Goal: Information Seeking & Learning: Find specific fact

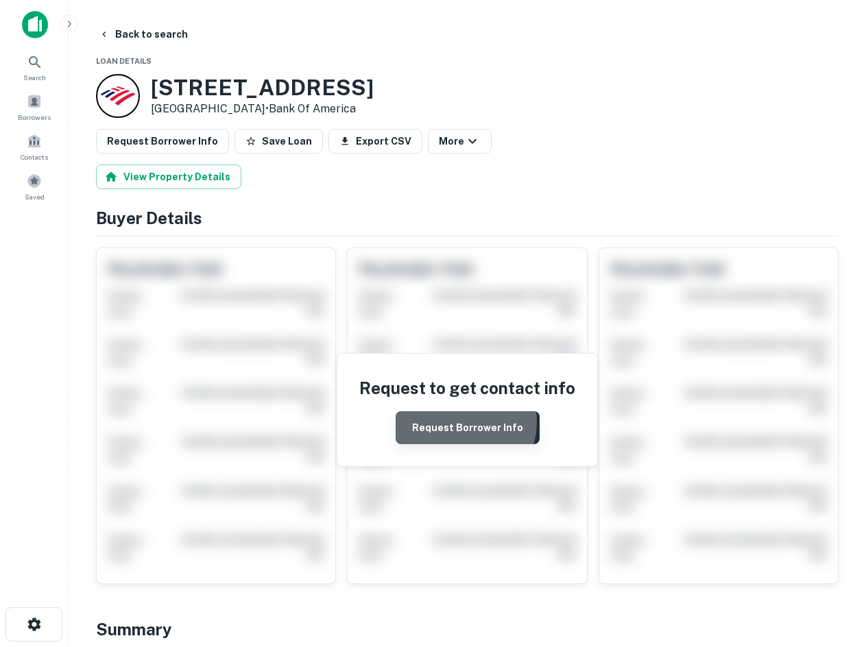
click at [462, 422] on button "Request Borrower Info" at bounding box center [468, 427] width 144 height 33
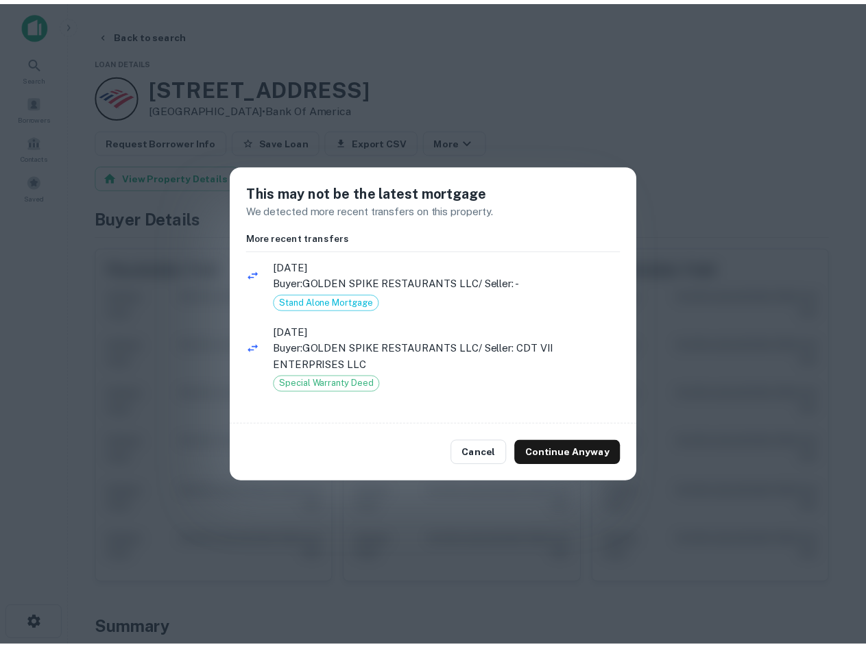
scroll to position [1, 0]
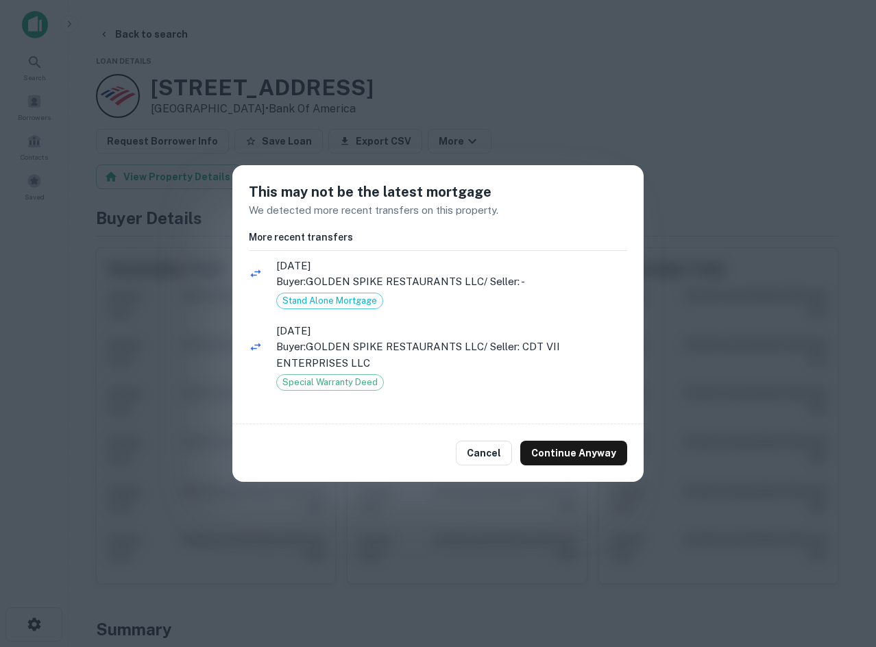
click at [562, 436] on div "Cancel Continue Anyway" at bounding box center [437, 453] width 411 height 58
click at [573, 459] on button "Continue Anyway" at bounding box center [573, 453] width 107 height 25
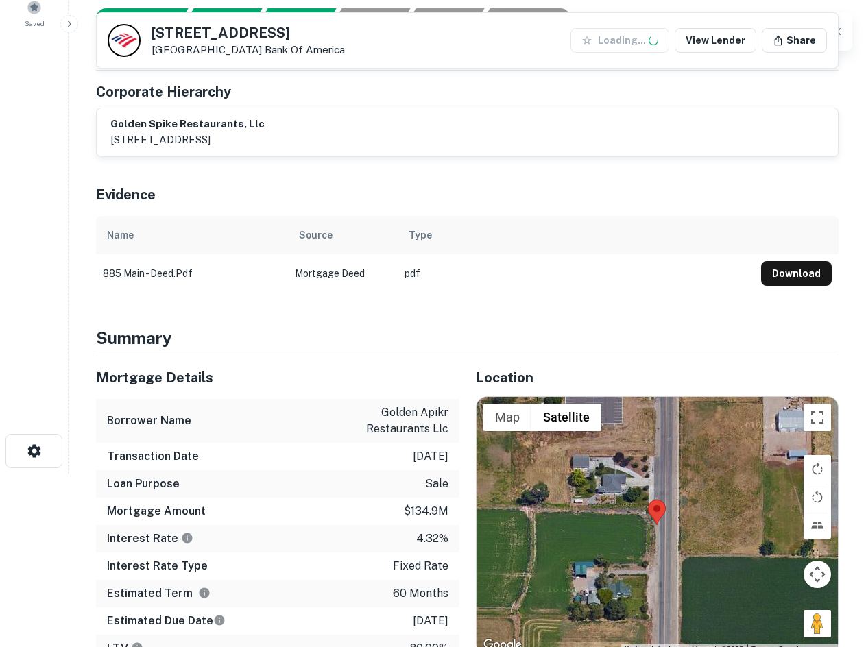
scroll to position [343, 0]
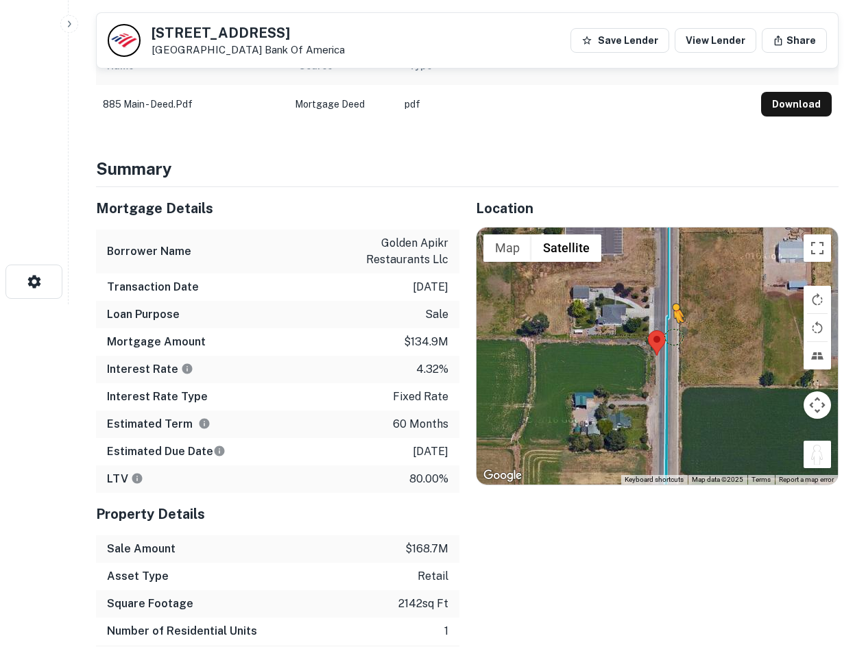
drag, startPoint x: 820, startPoint y: 459, endPoint x: 658, endPoint y: 320, distance: 214.0
click at [658, 320] on div "To activate drag with keyboard, press Alt + Enter. Once in keyboard drag state,…" at bounding box center [658, 357] width 362 height 258
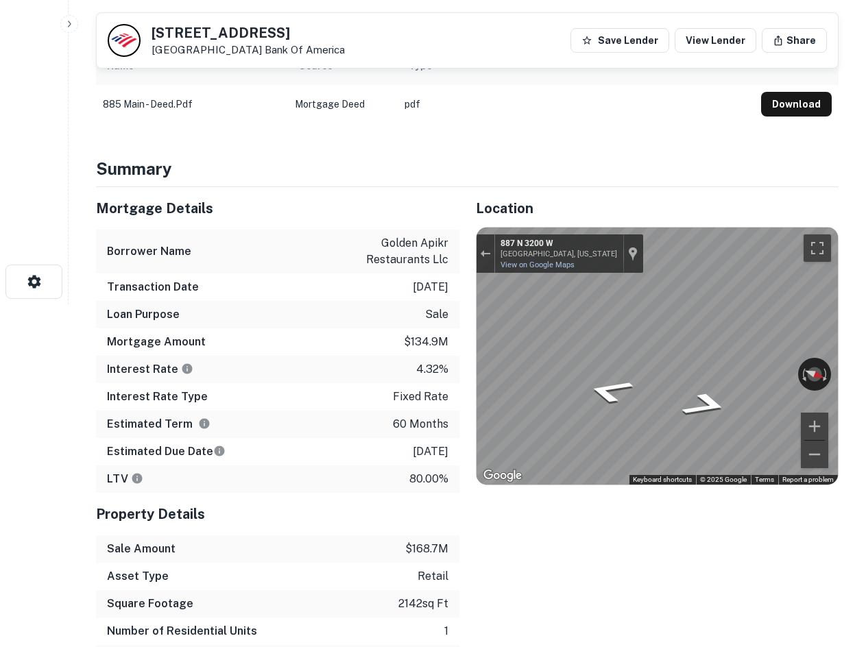
click at [724, 367] on div "← Move left → Move right ↑ Move up ↓ Move down + Zoom in - Zoom out 887 N 3200 …" at bounding box center [658, 357] width 362 height 258
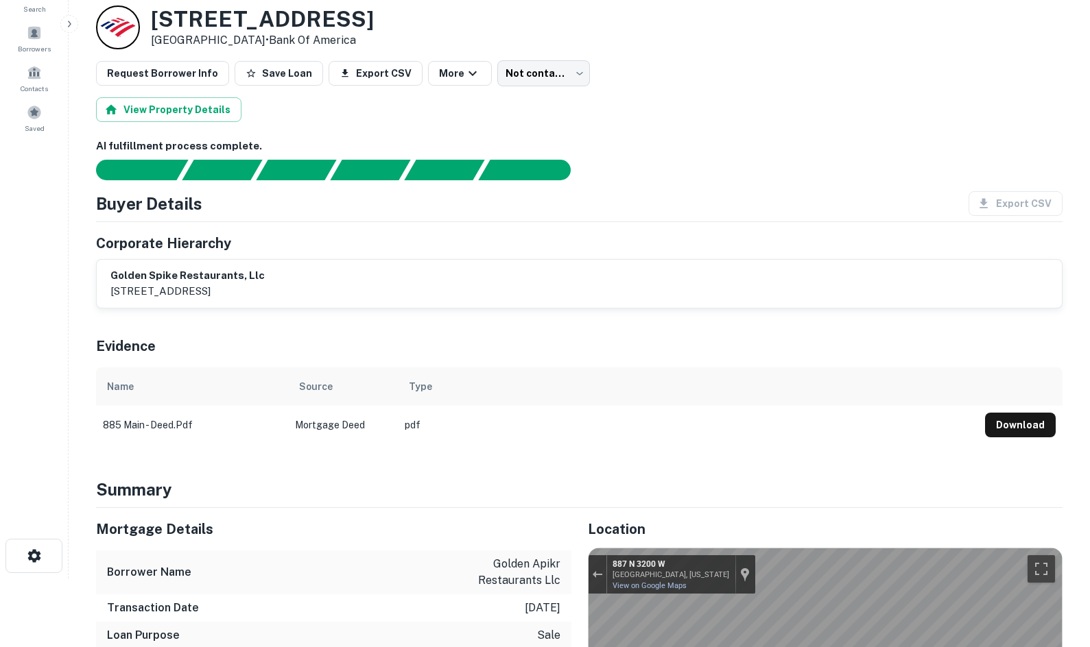
scroll to position [67, 0]
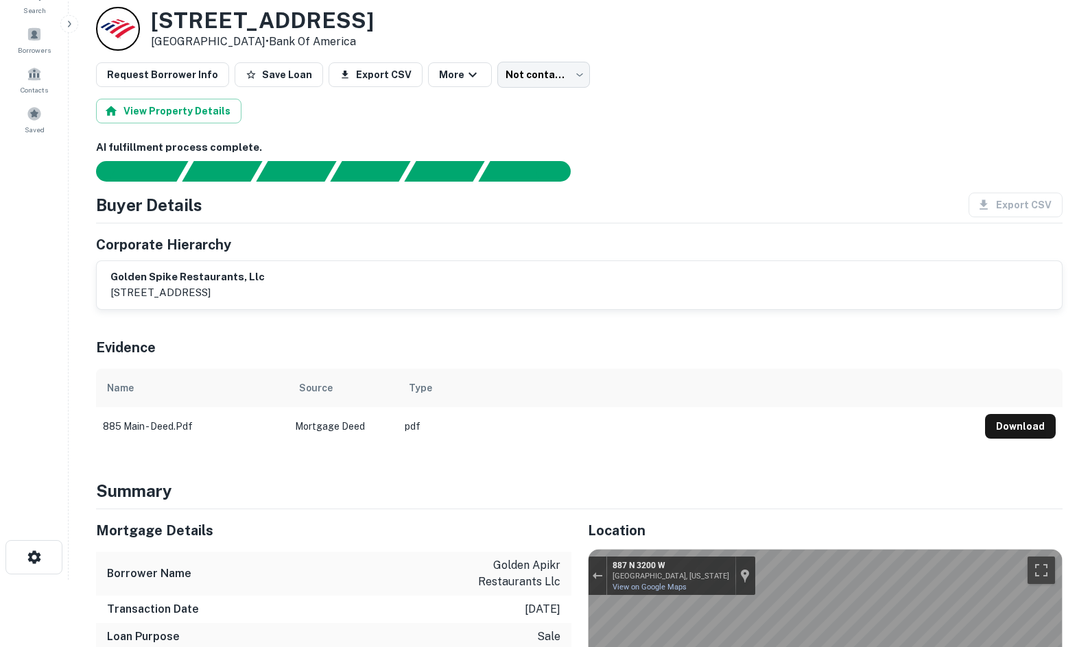
copy div "885 N MAIN ST Layton, UT 84041 •"
drag, startPoint x: 151, startPoint y: 10, endPoint x: 245, endPoint y: 43, distance: 99.8
click at [245, 43] on div "885 N MAIN ST Layton, UT 84041 • Bank Of America" at bounding box center [262, 29] width 223 height 43
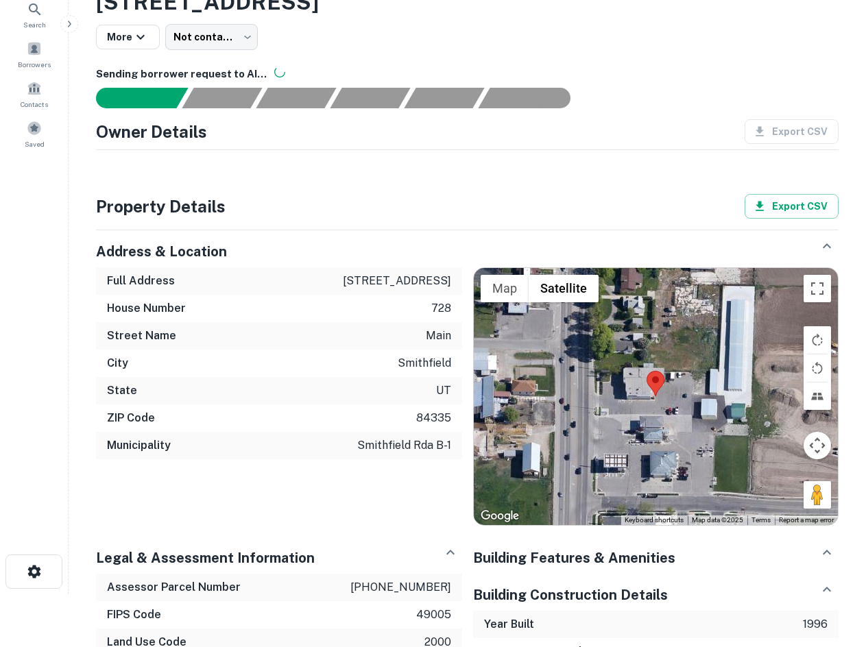
scroll to position [69, 0]
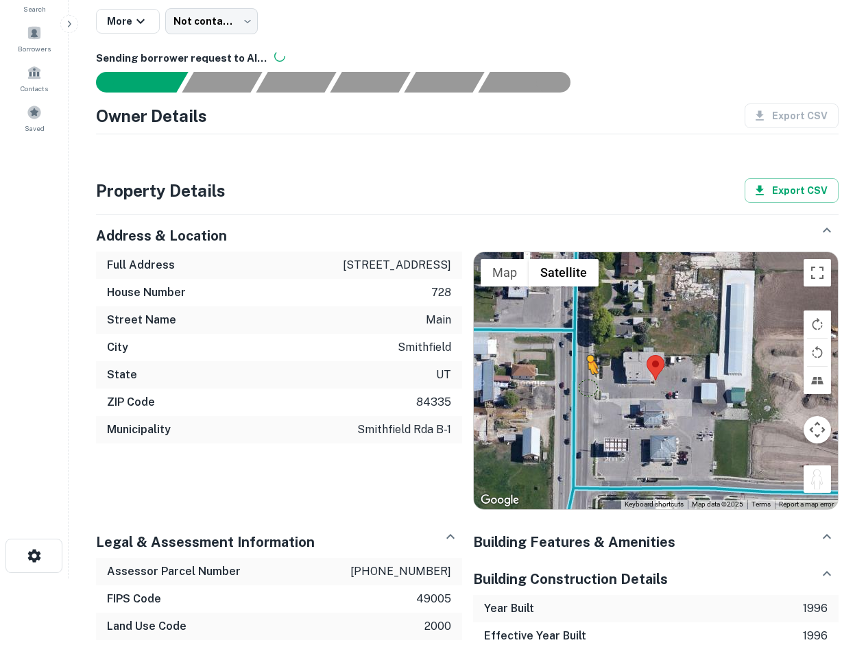
drag, startPoint x: 816, startPoint y: 478, endPoint x: 579, endPoint y: 385, distance: 254.0
click at [579, 385] on div "To activate drag with keyboard, press Alt + Enter. Once in keyboard drag state,…" at bounding box center [656, 381] width 365 height 258
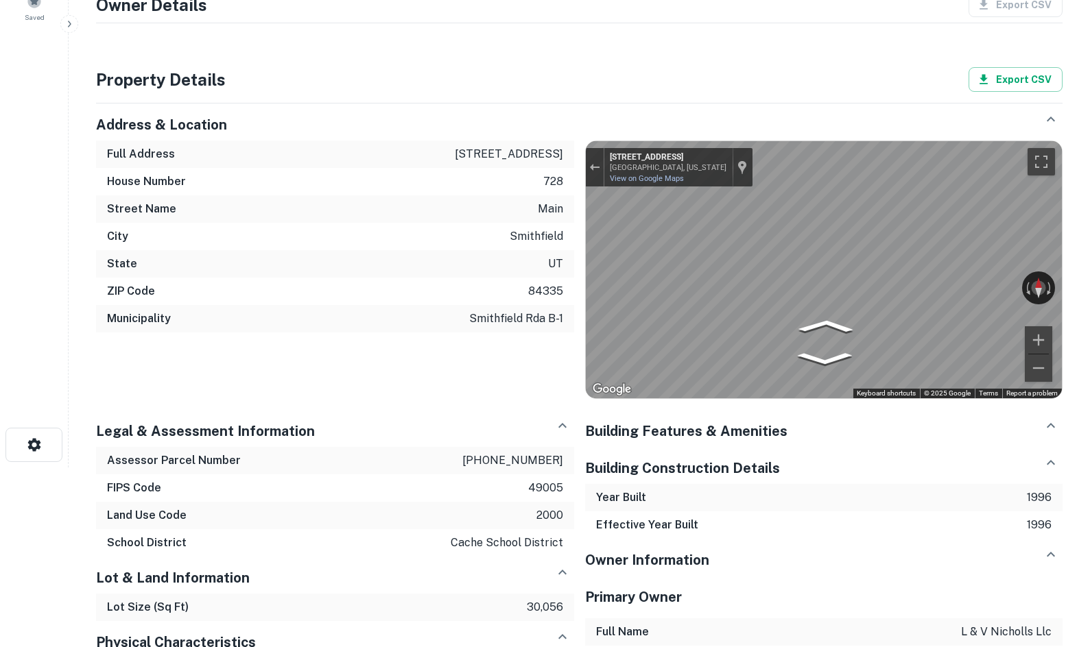
scroll to position [0, 0]
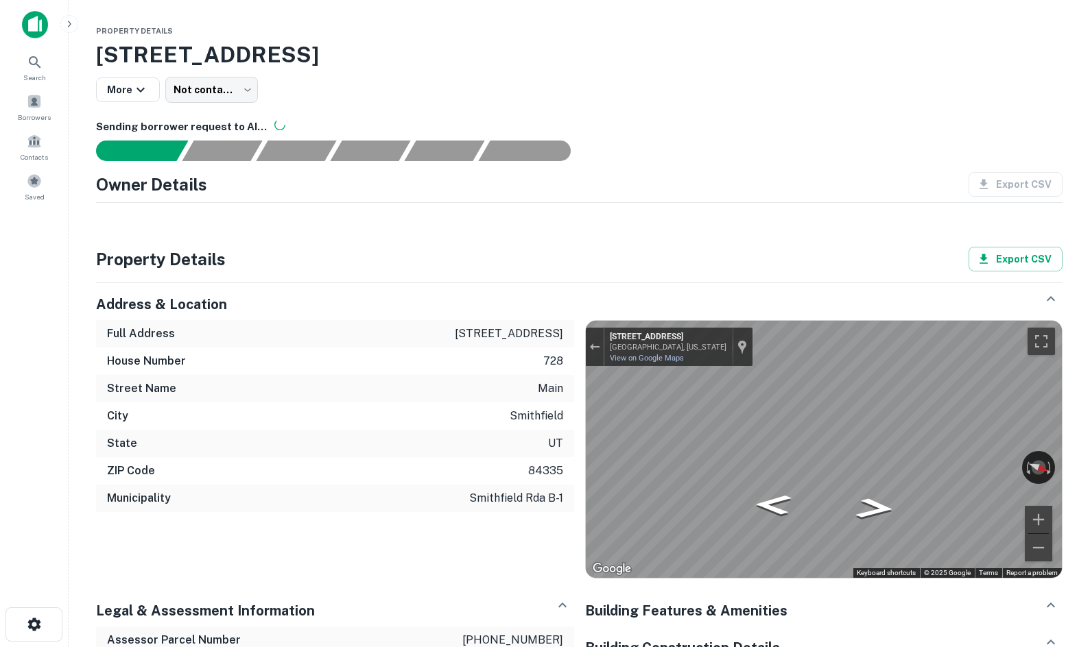
click at [865, 402] on div "Property Details 728 S Main St, Smithfield, UT, 84335 More Not contacted **** ​…" at bounding box center [579, 497] width 999 height 951
click at [865, 382] on html "Search Borrowers Contacts Saved Property Details 728 S Main St, Smithfield, UT,…" at bounding box center [545, 323] width 1090 height 647
click at [865, 415] on html "Search Borrowers Contacts Saved Property Details 728 S Main St, Smithfield, UT,…" at bounding box center [545, 323] width 1090 height 647
drag, startPoint x: 190, startPoint y: 130, endPoint x: 347, endPoint y: 419, distance: 328.6
click at [198, 132] on div "Property Details 728 S Main St, Smithfield, UT, 84335 More Not contacted **** ​…" at bounding box center [579, 497] width 999 height 951
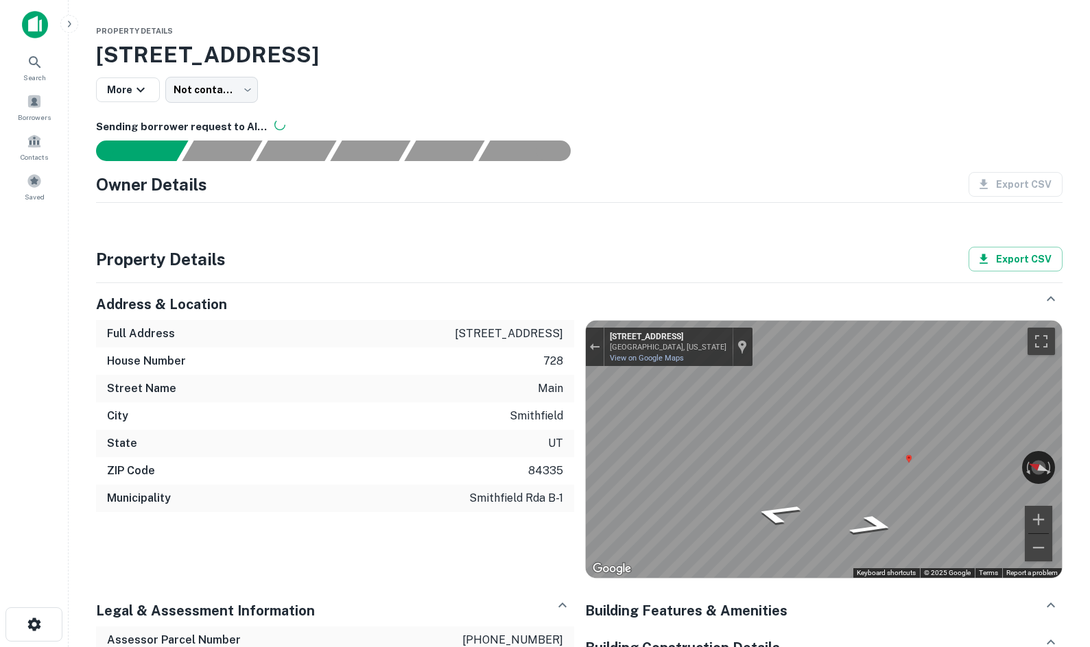
click at [437, 237] on div "Property Details 728 S Main St, Smithfield, UT, 84335 More Not contacted **** ​…" at bounding box center [579, 497] width 999 height 951
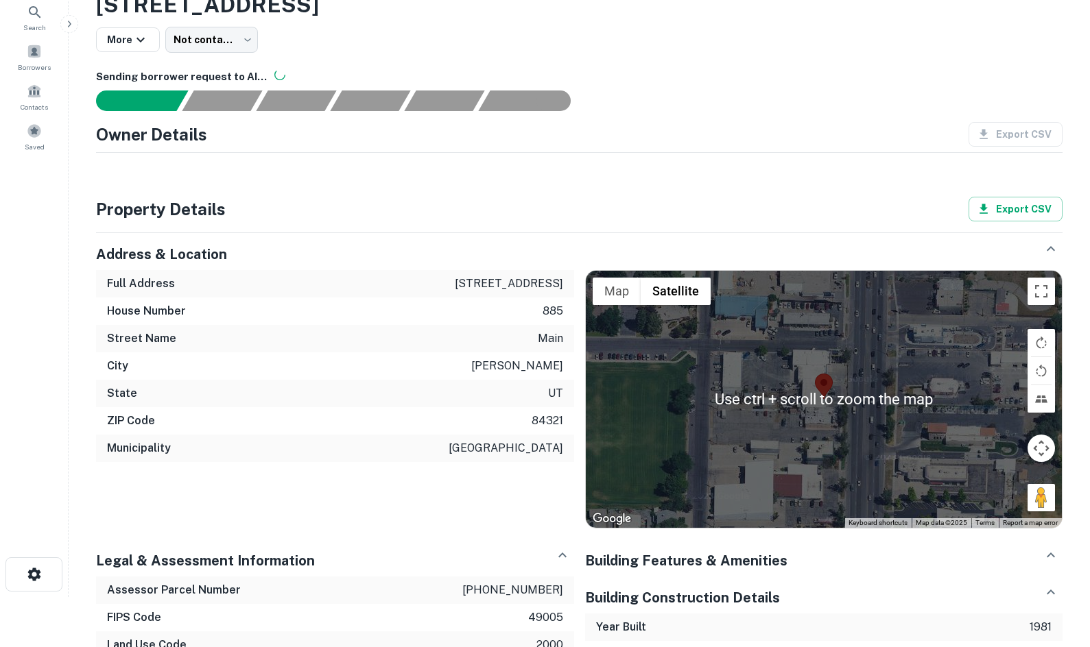
scroll to position [69, 0]
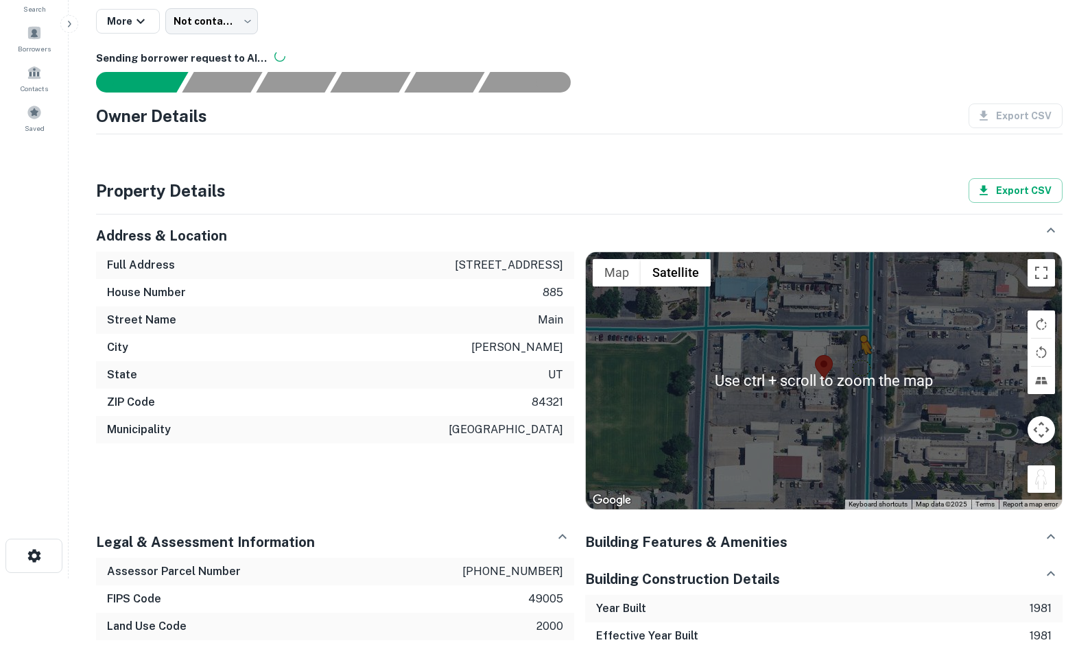
drag, startPoint x: 1036, startPoint y: 474, endPoint x: 861, endPoint y: 368, distance: 205.2
click at [861, 368] on div "To activate drag with keyboard, press Alt + Enter. Once in keyboard drag state,…" at bounding box center [824, 381] width 477 height 258
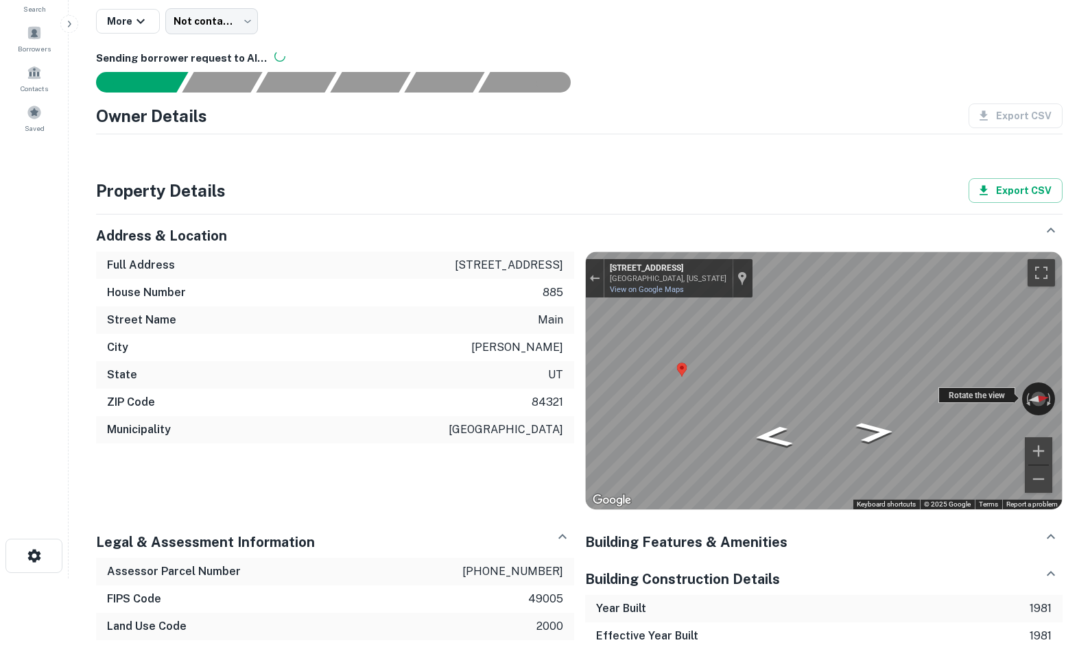
click at [994, 393] on div "← Move left → Move right ↑ Move up ↓ Move down + Zoom in - Zoom out 885 Main St…" at bounding box center [824, 381] width 477 height 258
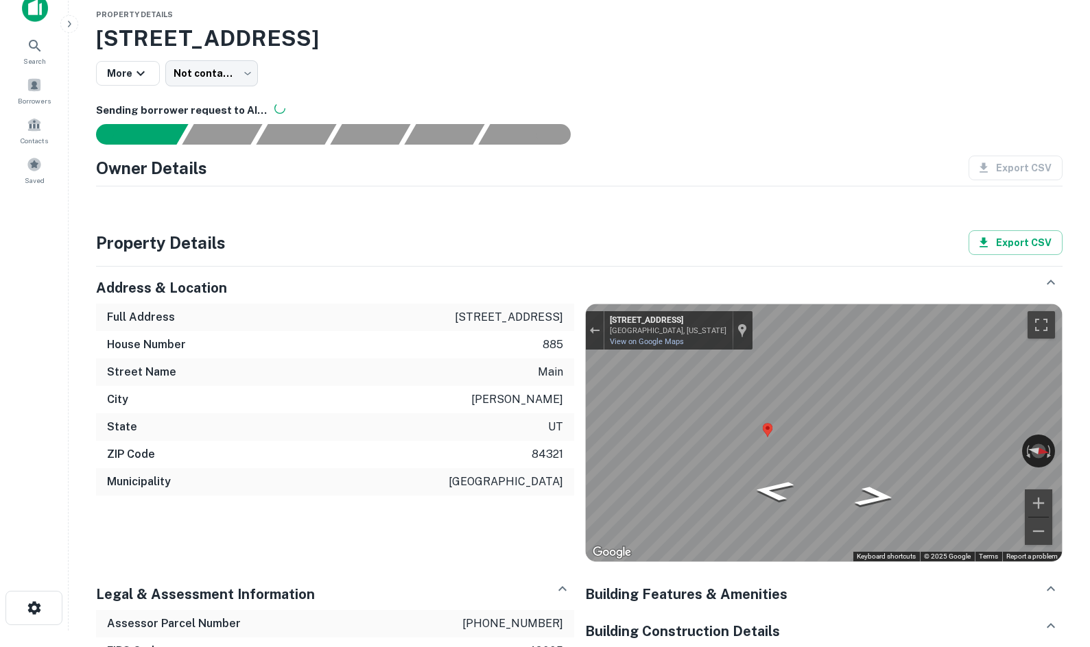
scroll to position [0, 0]
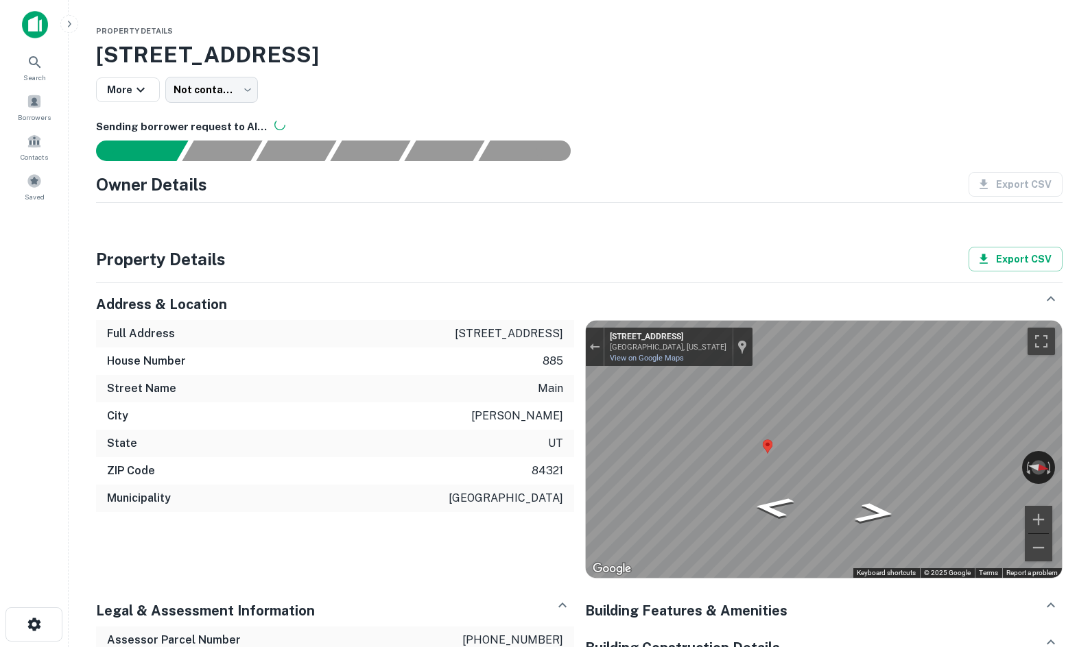
click at [680, 172] on div "Owner Details Export CSV" at bounding box center [579, 184] width 966 height 25
click at [552, 398] on div "Full Address 885 n main st House Number 885 Street Name main City logan State u…" at bounding box center [573, 444] width 977 height 270
click at [1089, 447] on html "Search Borrowers Contacts Saved Property Details 885 N Main St, Logan, UT, 8432…" at bounding box center [545, 323] width 1090 height 647
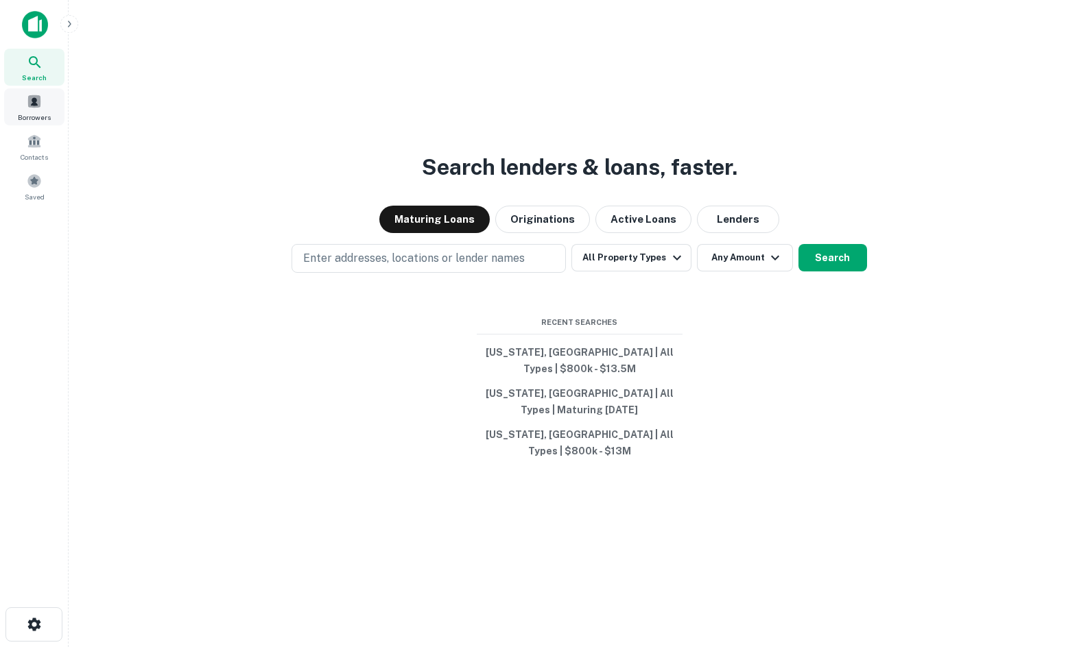
click at [36, 99] on span at bounding box center [34, 101] width 15 height 15
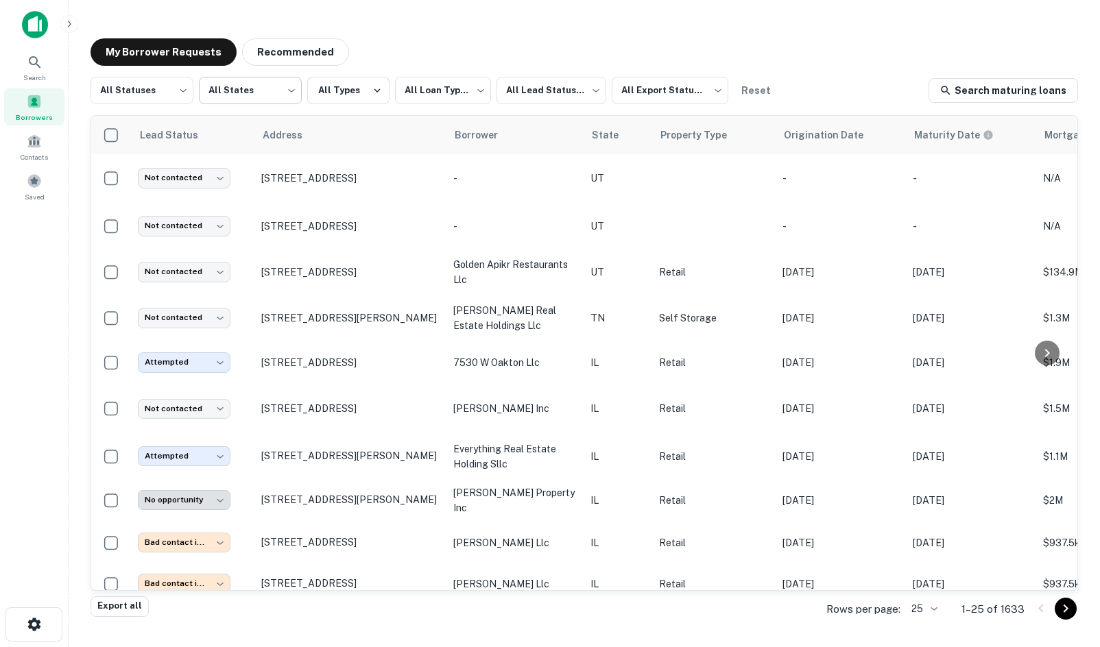
click at [213, 98] on body "**********" at bounding box center [550, 323] width 1100 height 647
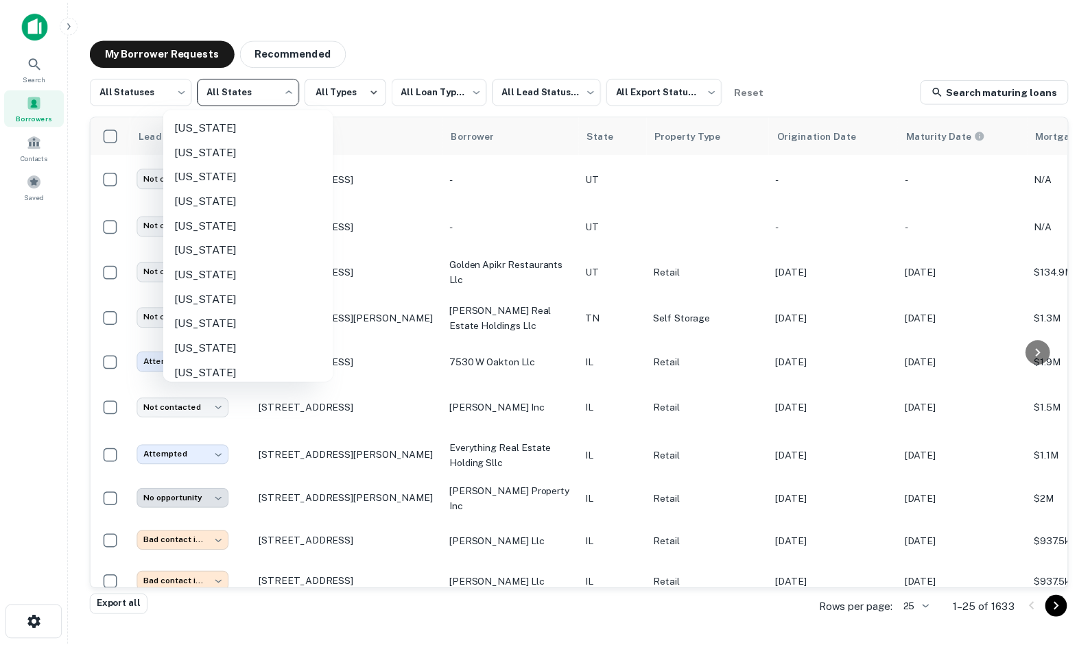
scroll to position [996, 0]
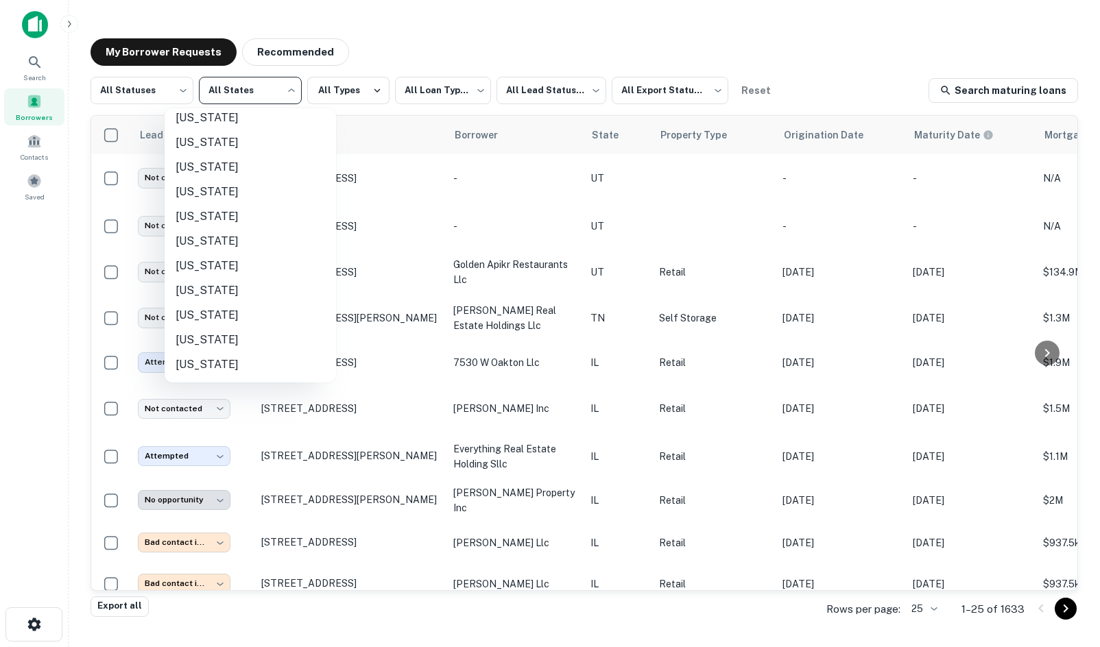
click at [241, 208] on li "[US_STATE]" at bounding box center [250, 216] width 171 height 25
type input "**"
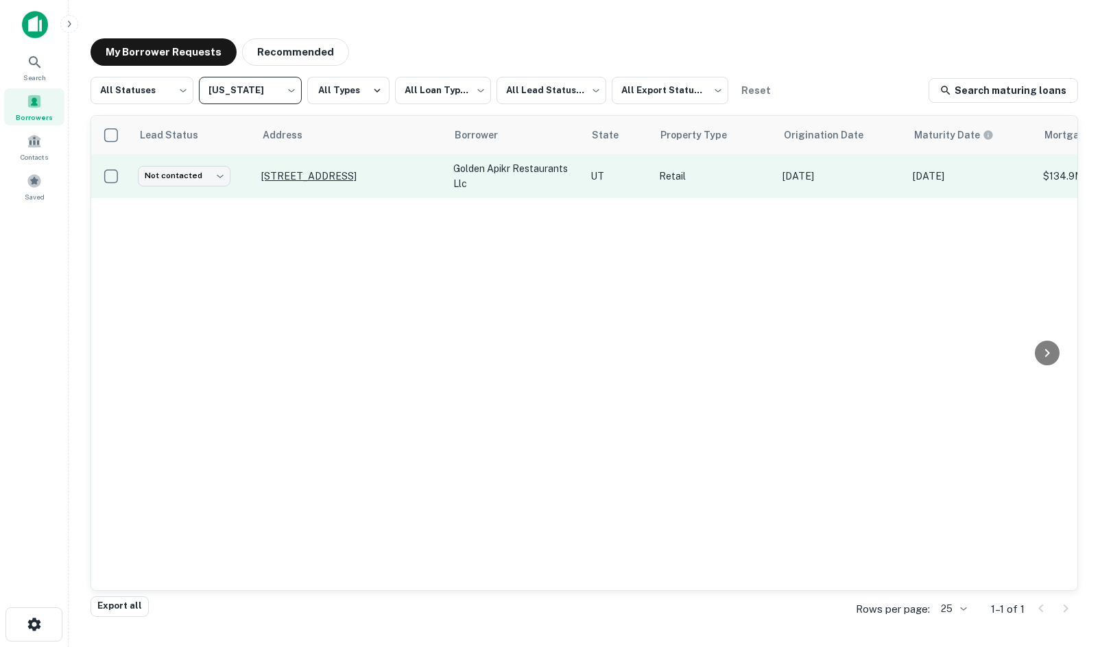
click at [323, 180] on p "[STREET_ADDRESS]" at bounding box center [350, 176] width 178 height 12
